Goal: Information Seeking & Learning: Learn about a topic

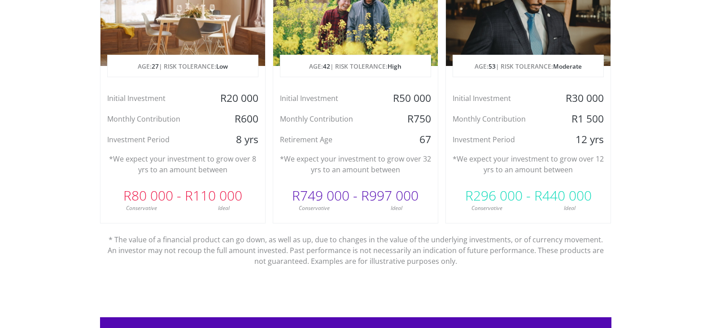
scroll to position [479, 0]
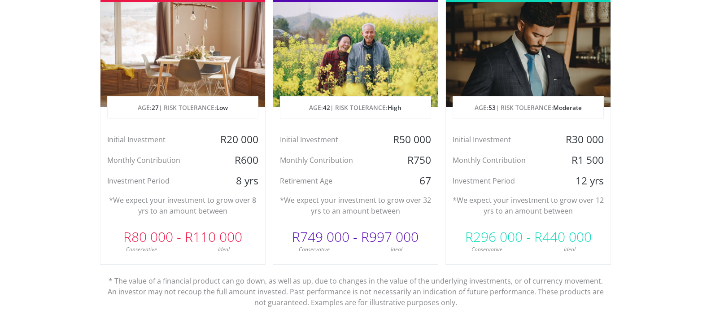
click at [230, 92] on div at bounding box center [182, 54] width 165 height 105
click at [201, 64] on div at bounding box center [182, 54] width 165 height 105
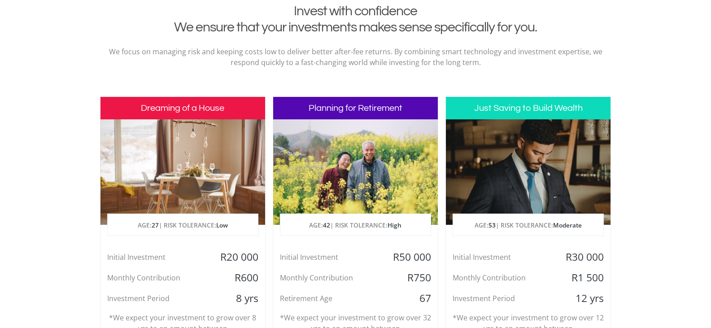
scroll to position [359, 0]
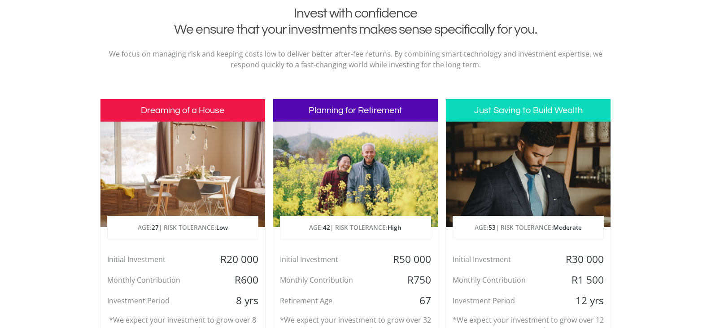
click at [213, 118] on h3 "Dreaming of a House" at bounding box center [182, 110] width 165 height 22
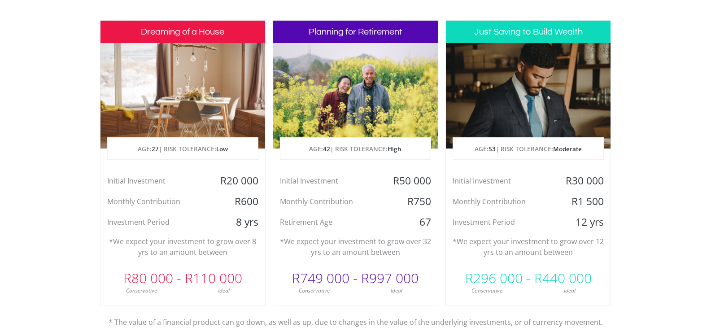
scroll to position [418, 0]
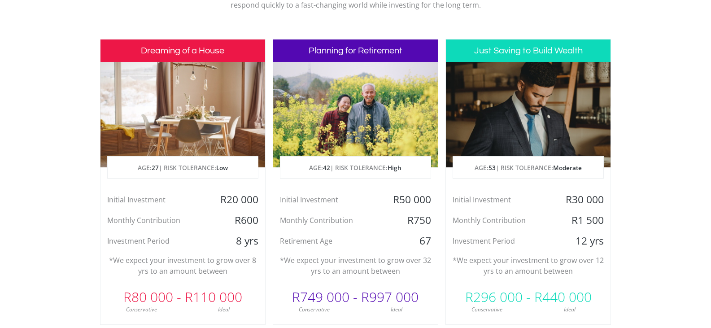
click at [30, 148] on section "Invest with confidence We ensure that your investments makes sense specifically…" at bounding box center [355, 182] width 711 height 472
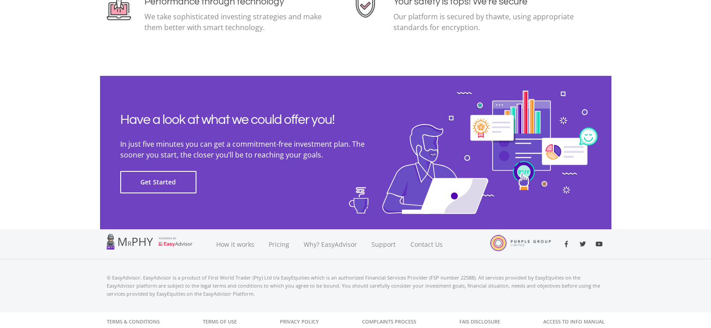
scroll to position [2031, 0]
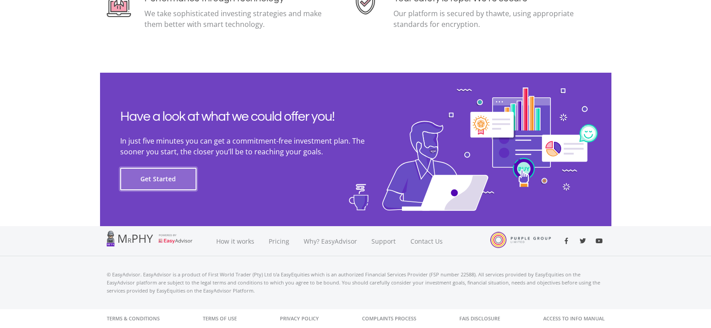
click at [160, 181] on button "Get Started" at bounding box center [158, 179] width 76 height 22
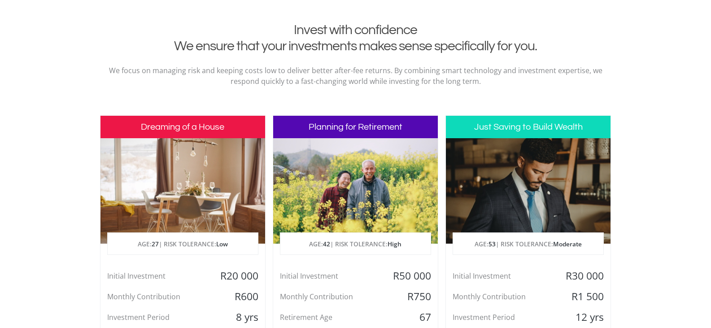
scroll to position [342, 0]
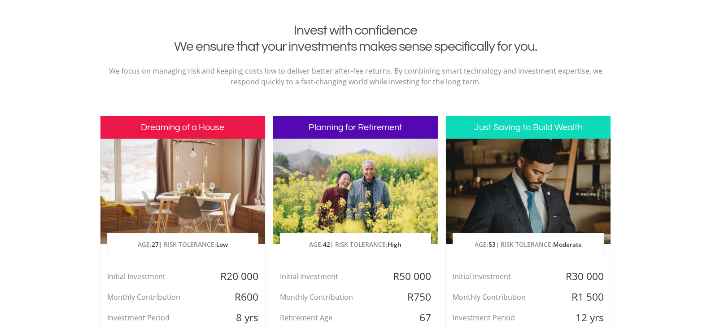
click at [383, 142] on div at bounding box center [355, 191] width 165 height 105
click at [380, 120] on h3 "Planning for Retirement" at bounding box center [355, 127] width 165 height 22
click at [375, 130] on h3 "Planning for Retirement" at bounding box center [355, 127] width 165 height 22
click at [563, 127] on h3 "Just Saving to Build Wealth" at bounding box center [528, 127] width 165 height 22
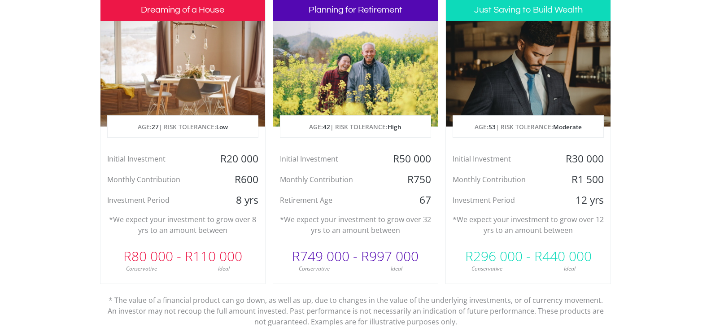
scroll to position [462, 0]
